Goal: Use online tool/utility: Utilize a website feature to perform a specific function

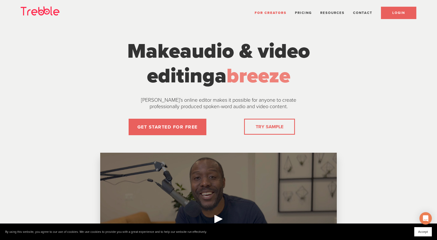
click at [400, 13] on span "LOGIN" at bounding box center [398, 13] width 13 height 4
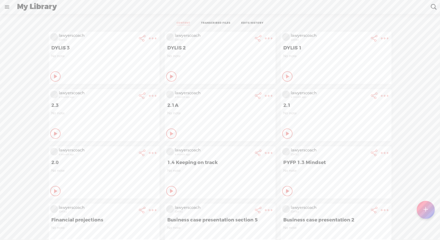
click at [429, 209] on div at bounding box center [426, 210] width 18 height 18
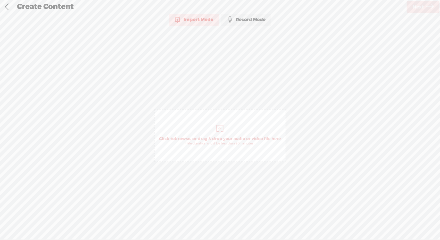
click at [211, 21] on div "Import Mode" at bounding box center [194, 19] width 50 height 13
click at [219, 128] on div at bounding box center [220, 129] width 10 height 10
click at [426, 6] on link "Next" at bounding box center [423, 6] width 33 height 11
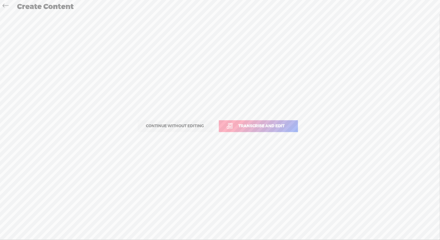
click at [252, 126] on span "Transcribe and edit" at bounding box center [261, 126] width 57 height 6
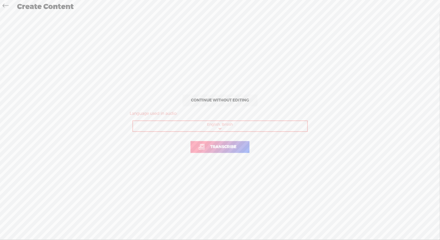
click at [235, 147] on span "Transcribe" at bounding box center [223, 147] width 37 height 6
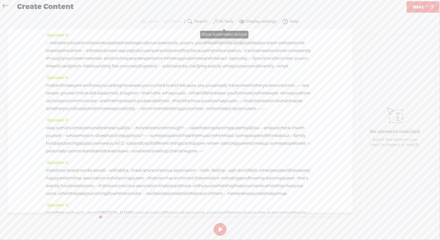
click at [222, 21] on label "AI Tools" at bounding box center [227, 21] width 14 height 5
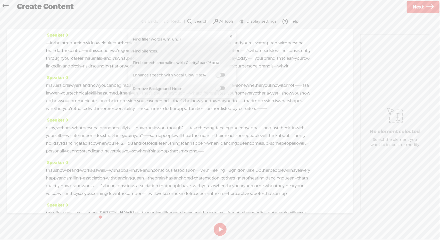
click at [146, 53] on span "Find Silences..." at bounding box center [146, 51] width 30 height 12
click at [270, 64] on button "Find" at bounding box center [276, 66] width 53 height 11
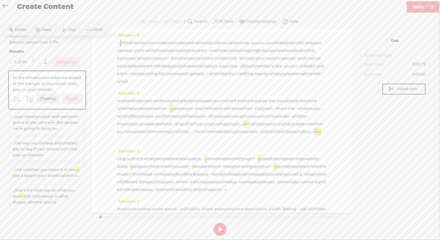
click at [63, 62] on label "Delete All" at bounding box center [65, 62] width 19 height 5
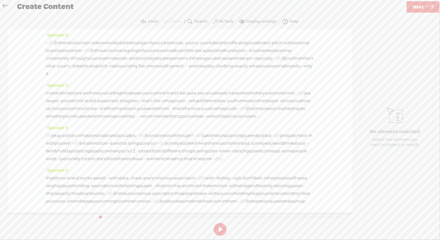
click at [219, 230] on button at bounding box center [220, 229] width 13 height 13
drag, startPoint x: 136, startPoint y: 190, endPoint x: 178, endPoint y: 189, distance: 41.8
click at [178, 163] on div "[S] · · · · · · · okay, so that's · what personal brand actually is. · · · [S] …" at bounding box center [180, 147] width 269 height 31
click at [139, 174] on span "S Delete" at bounding box center [135, 177] width 26 height 9
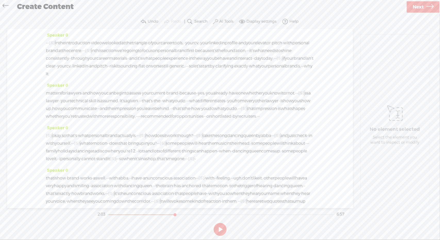
click at [95, 163] on span "cannot" at bounding box center [89, 159] width 14 height 8
click at [120, 178] on span "Play" at bounding box center [122, 177] width 9 height 5
click at [225, 230] on button at bounding box center [220, 229] width 13 height 13
click at [117, 163] on span "·" at bounding box center [116, 159] width 1 height 8
click at [107, 175] on span "Delete" at bounding box center [109, 177] width 13 height 5
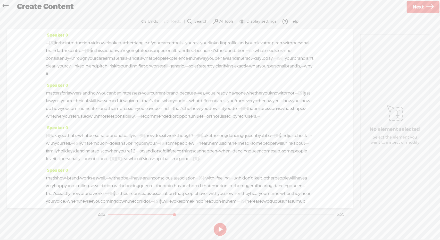
click at [95, 163] on span "cannot" at bounding box center [89, 159] width 14 height 8
click at [118, 178] on span "Play" at bounding box center [122, 177] width 9 height 5
click at [220, 230] on button at bounding box center [220, 229] width 13 height 13
click at [116, 162] on span "[S]" at bounding box center [113, 158] width 6 height 5
click at [138, 177] on span "Restore" at bounding box center [142, 177] width 14 height 5
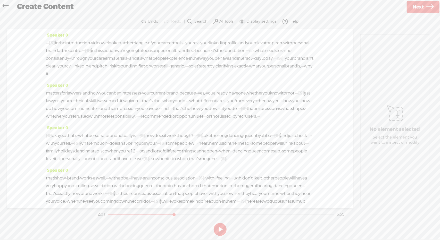
click at [150, 163] on span "·" at bounding box center [149, 159] width 1 height 8
drag, startPoint x: 140, startPoint y: 191, endPoint x: 177, endPoint y: 192, distance: 37.2
click at [177, 163] on div "[S] · · · · · · · okay, so that's · what personal brand actually is. · · · [S] …" at bounding box center [180, 147] width 269 height 31
click at [139, 177] on span "Delete" at bounding box center [138, 177] width 13 height 5
click at [108, 163] on span "stand" at bounding box center [101, 159] width 11 height 8
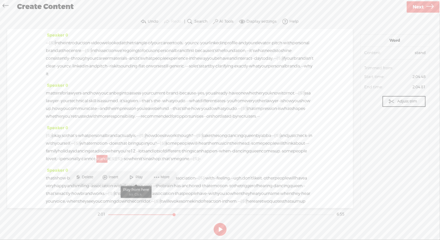
click at [141, 177] on span "Play" at bounding box center [140, 177] width 9 height 5
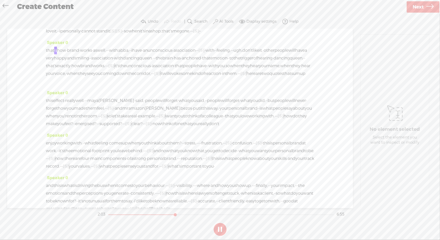
scroll to position [154, 0]
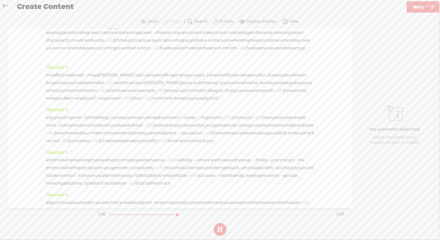
click at [116, 8] on span "[S]" at bounding box center [113, 5] width 6 height 5
click at [141, 26] on span "Restore" at bounding box center [142, 23] width 14 height 5
click at [221, 227] on button at bounding box center [220, 229] width 13 height 13
drag, startPoint x: 166, startPoint y: 86, endPoint x: 189, endPoint y: 87, distance: 23.3
click at [189, 60] on div "that is how · brand · works · as well. · · · with abba, · · i have · an unconsc…" at bounding box center [180, 40] width 269 height 39
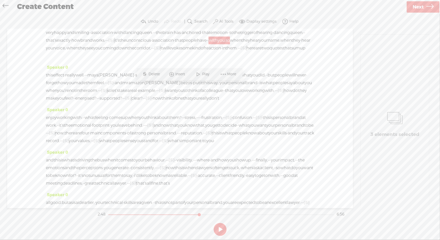
click at [158, 74] on span "Delete" at bounding box center [155, 74] width 13 height 5
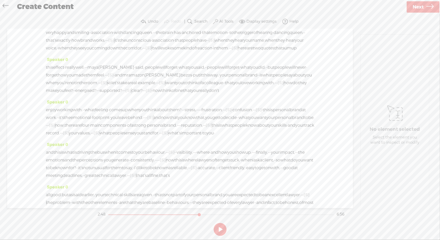
click at [183, 44] on span "people" at bounding box center [190, 41] width 14 height 8
click at [149, 78] on span at bounding box center [148, 74] width 8 height 9
click at [218, 229] on button at bounding box center [220, 229] width 13 height 13
click at [161, 122] on span "and" at bounding box center [157, 118] width 8 height 8
click at [255, 168] on span "Delete" at bounding box center [257, 167] width 13 height 5
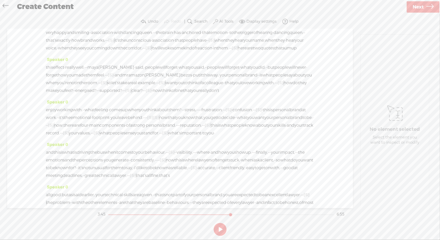
click at [143, 122] on span "behind." at bounding box center [135, 118] width 15 height 8
click at [268, 166] on span at bounding box center [267, 167] width 8 height 9
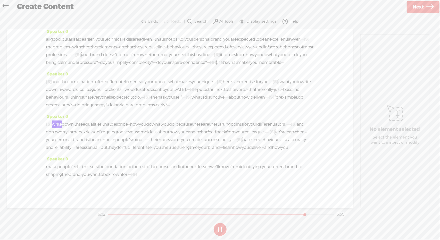
scroll to position [425, 0]
click at [51, 122] on span "[S]" at bounding box center [49, 124] width 6 height 5
click at [52, 98] on span "Restore" at bounding box center [53, 96] width 14 height 5
click at [167, 101] on span "early?" at bounding box center [161, 105] width 11 height 8
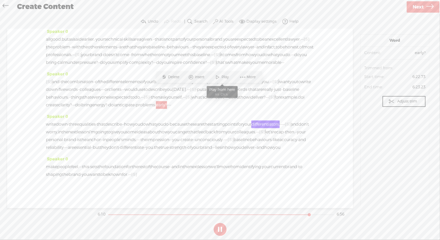
click at [221, 77] on span at bounding box center [218, 77] width 8 height 9
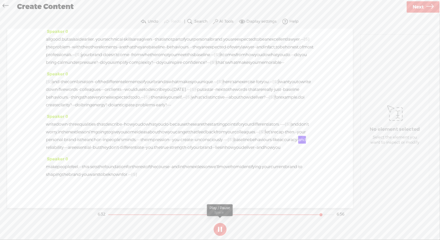
click at [218, 224] on button at bounding box center [220, 229] width 13 height 13
click at [170, 136] on span "·" at bounding box center [170, 140] width 1 height 8
click at [79, 120] on span "Delete" at bounding box center [76, 119] width 13 height 5
click at [147, 136] on span "impression" at bounding box center [158, 140] width 22 height 8
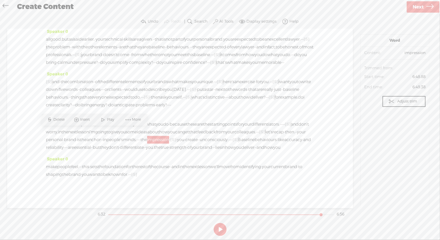
click at [113, 121] on span "Play" at bounding box center [111, 119] width 9 height 5
click at [414, 8] on span "Next" at bounding box center [418, 7] width 11 height 13
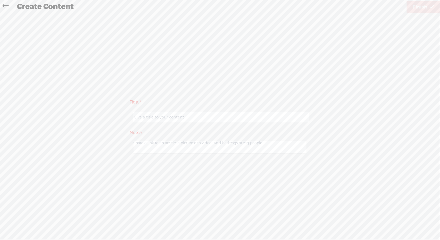
click at [180, 116] on input "text" at bounding box center [221, 117] width 177 height 10
type input "PB1"
click at [413, 8] on span "Finish" at bounding box center [420, 7] width 14 height 13
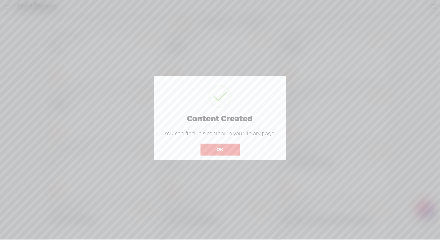
click at [222, 151] on button "OK" at bounding box center [220, 150] width 39 height 12
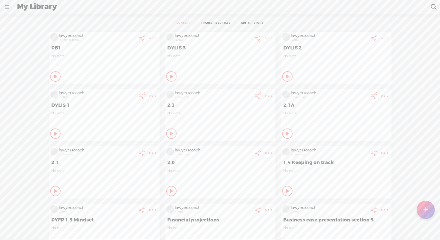
click at [149, 38] on t at bounding box center [152, 38] width 7 height 7
click at [122, 90] on link "Download Audio" at bounding box center [121, 91] width 58 height 12
click at [61, 84] on span "Download .mp3 file" at bounding box center [59, 86] width 45 height 12
